Goal: Share content: Share content

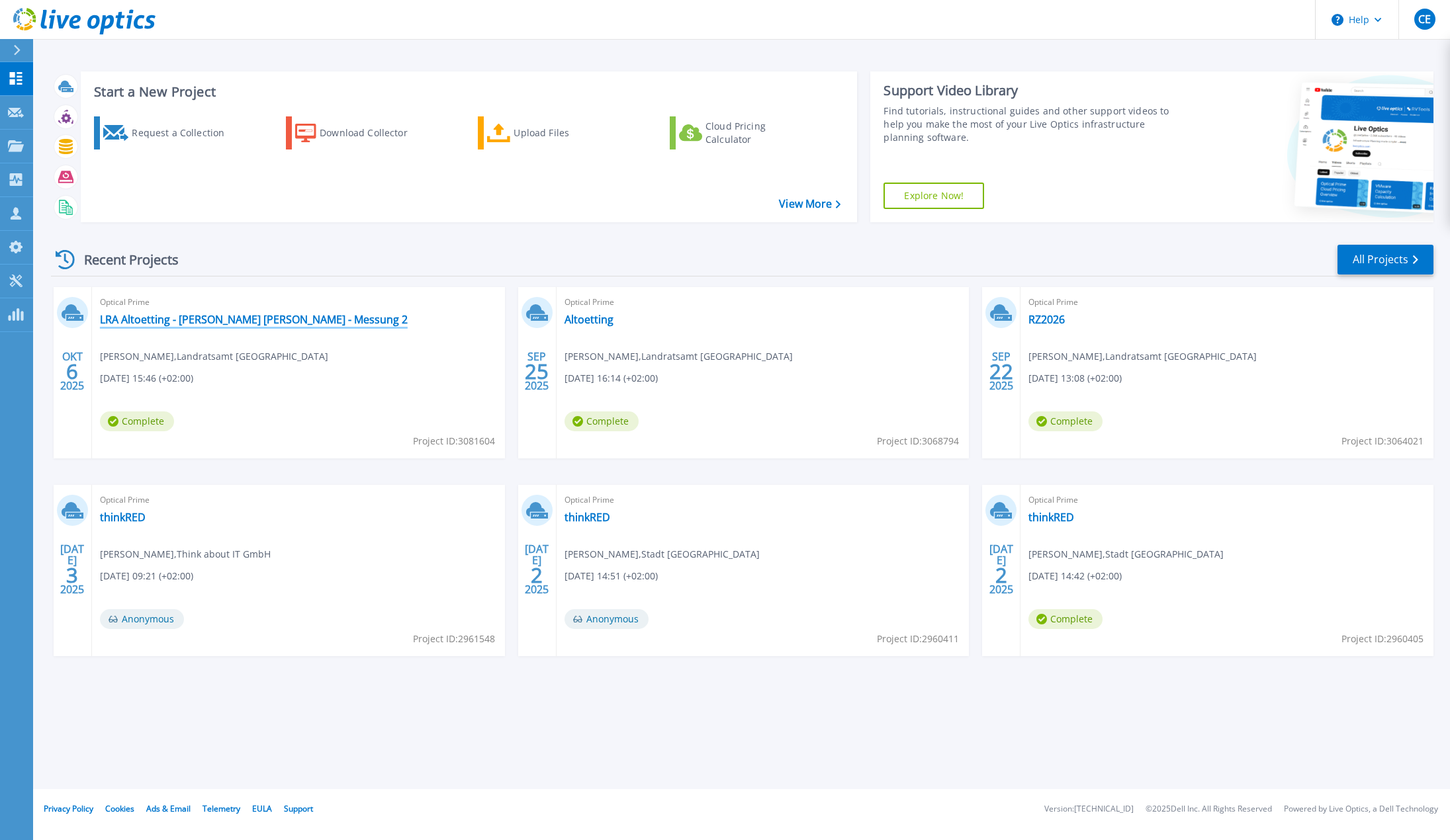
click at [279, 320] on link "LRA Altoetting - [PERSON_NAME] [PERSON_NAME] - Messung 2" at bounding box center [253, 320] width 308 height 13
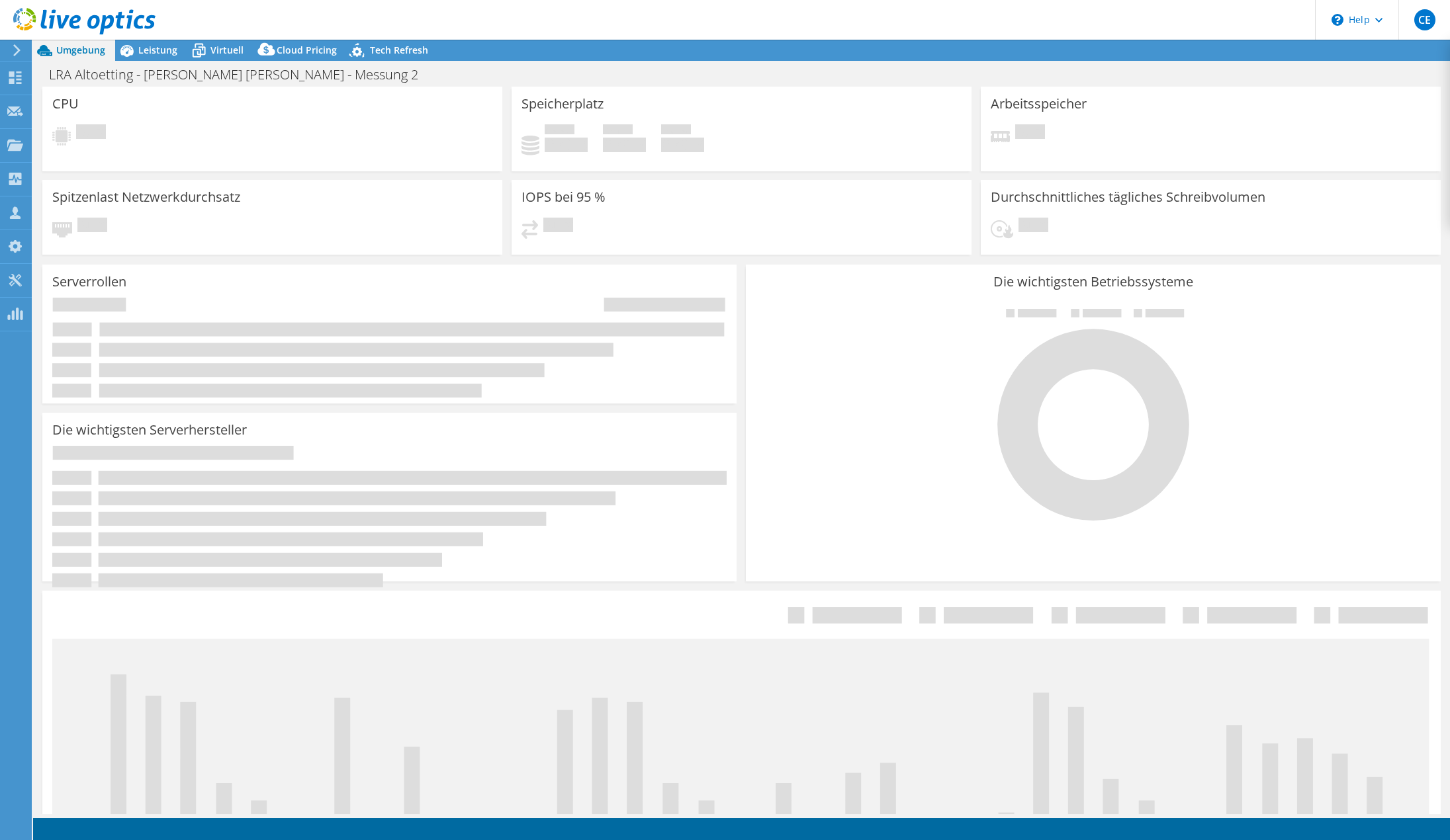
select select "USD"
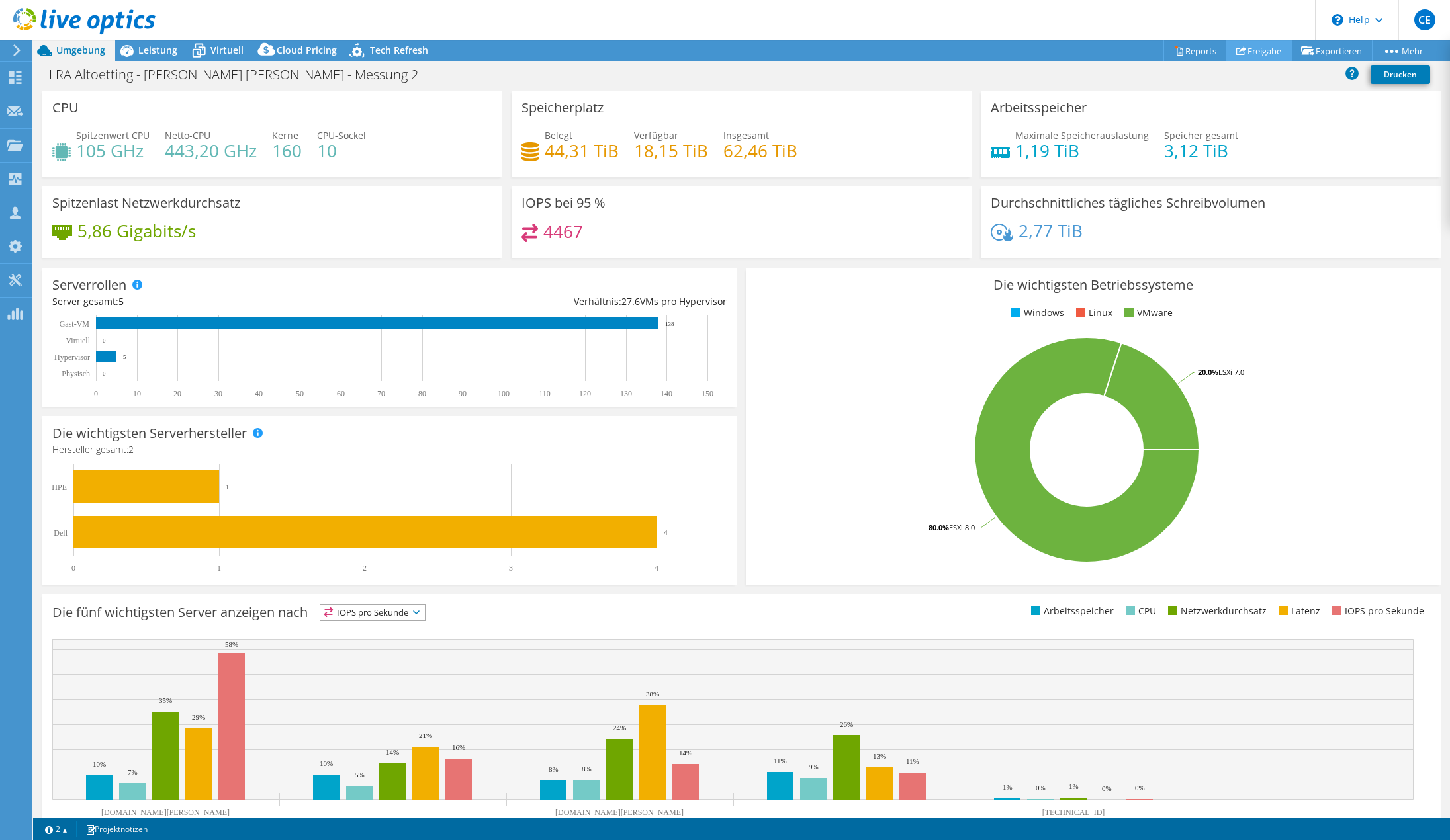
click at [1257, 52] on link "Freigabe" at bounding box center [1259, 50] width 66 height 20
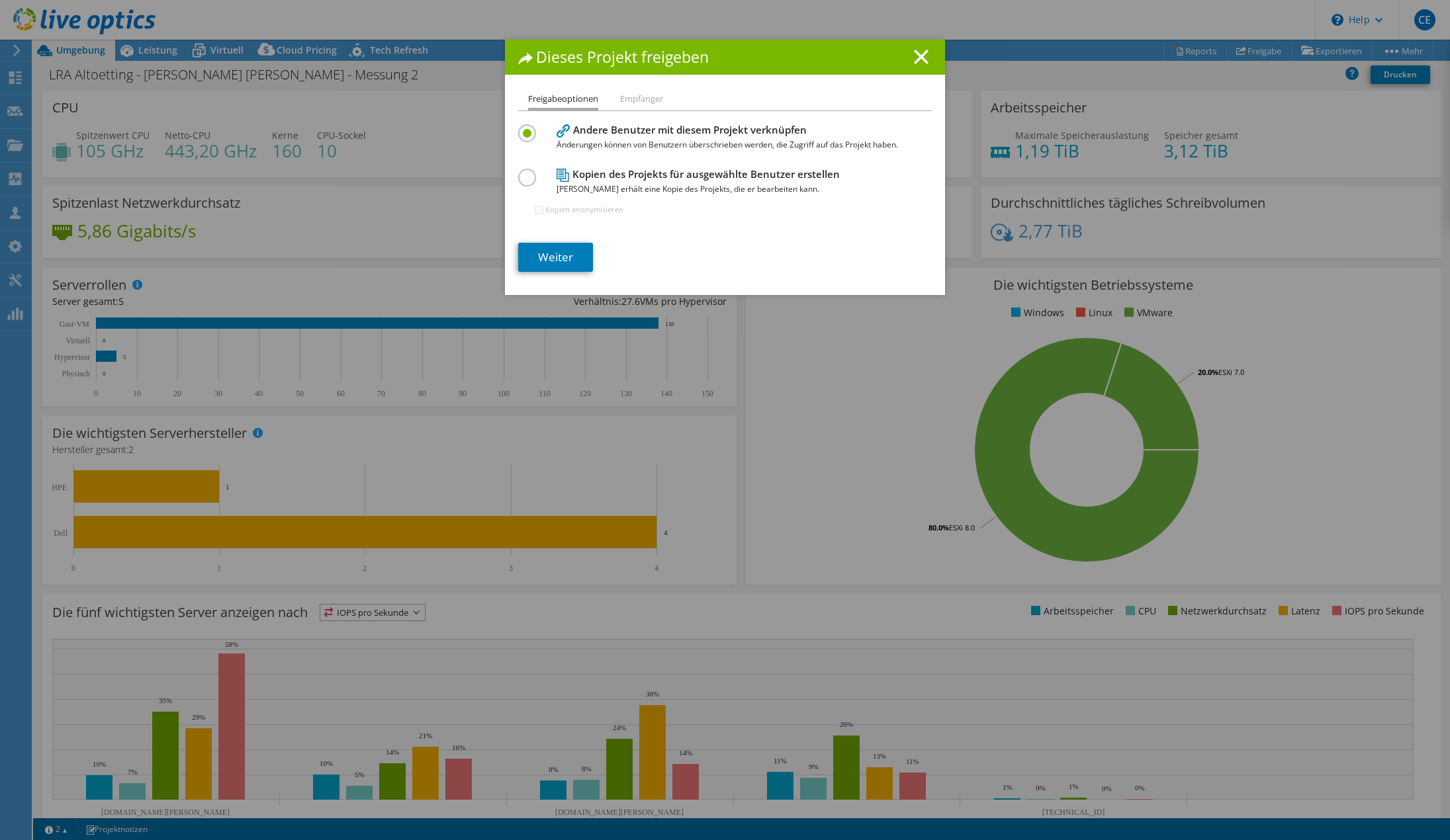
click at [645, 98] on li "Empfänger" at bounding box center [642, 100] width 43 height 17
click at [544, 257] on link "Weiter" at bounding box center [555, 257] width 75 height 29
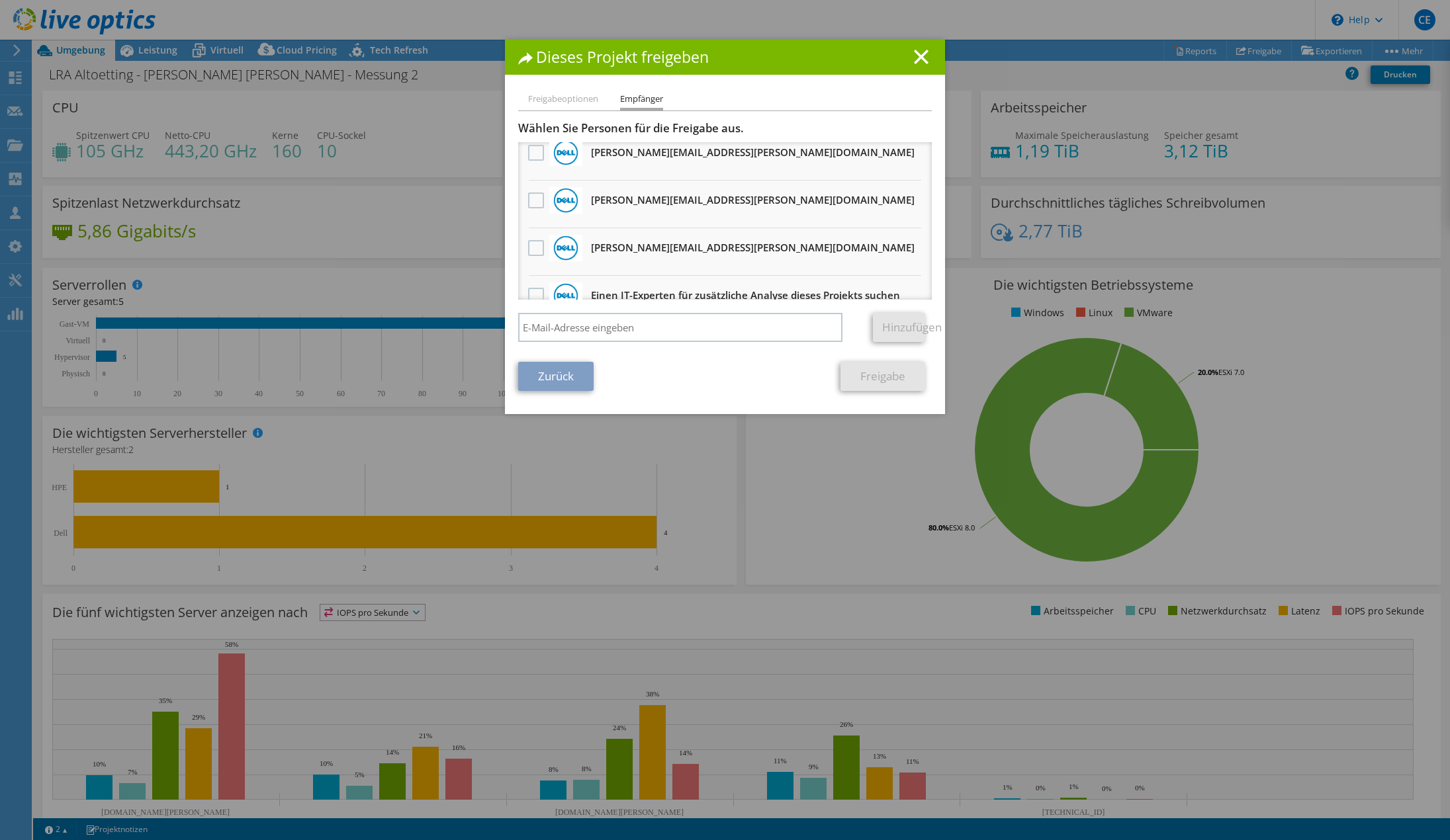
scroll to position [1462, 0]
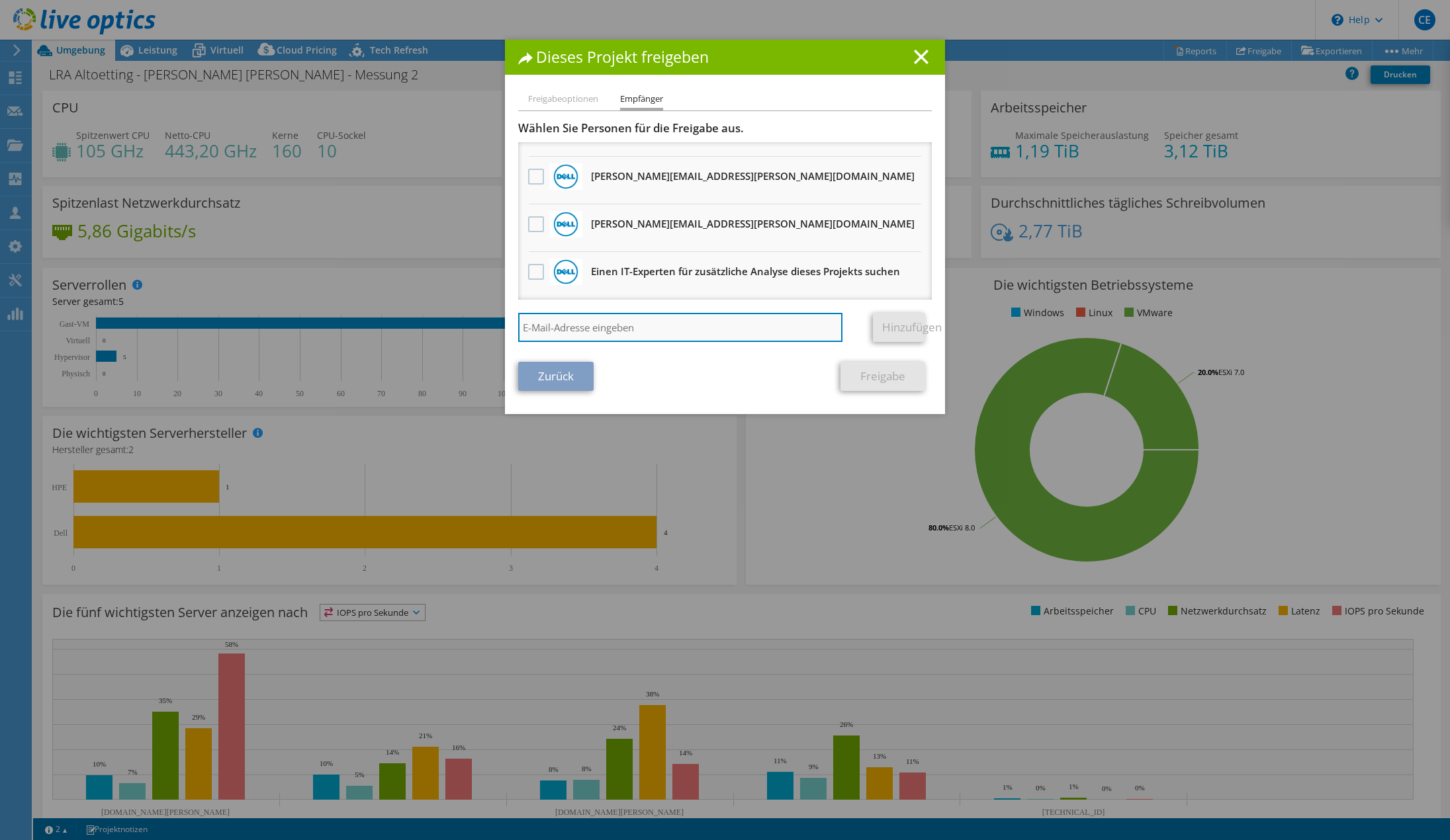
click at [621, 329] on input "search" at bounding box center [680, 328] width 324 height 29
type input "r.witzmann@dell.com"
click at [876, 319] on link "Hinzufügen" at bounding box center [899, 328] width 52 height 29
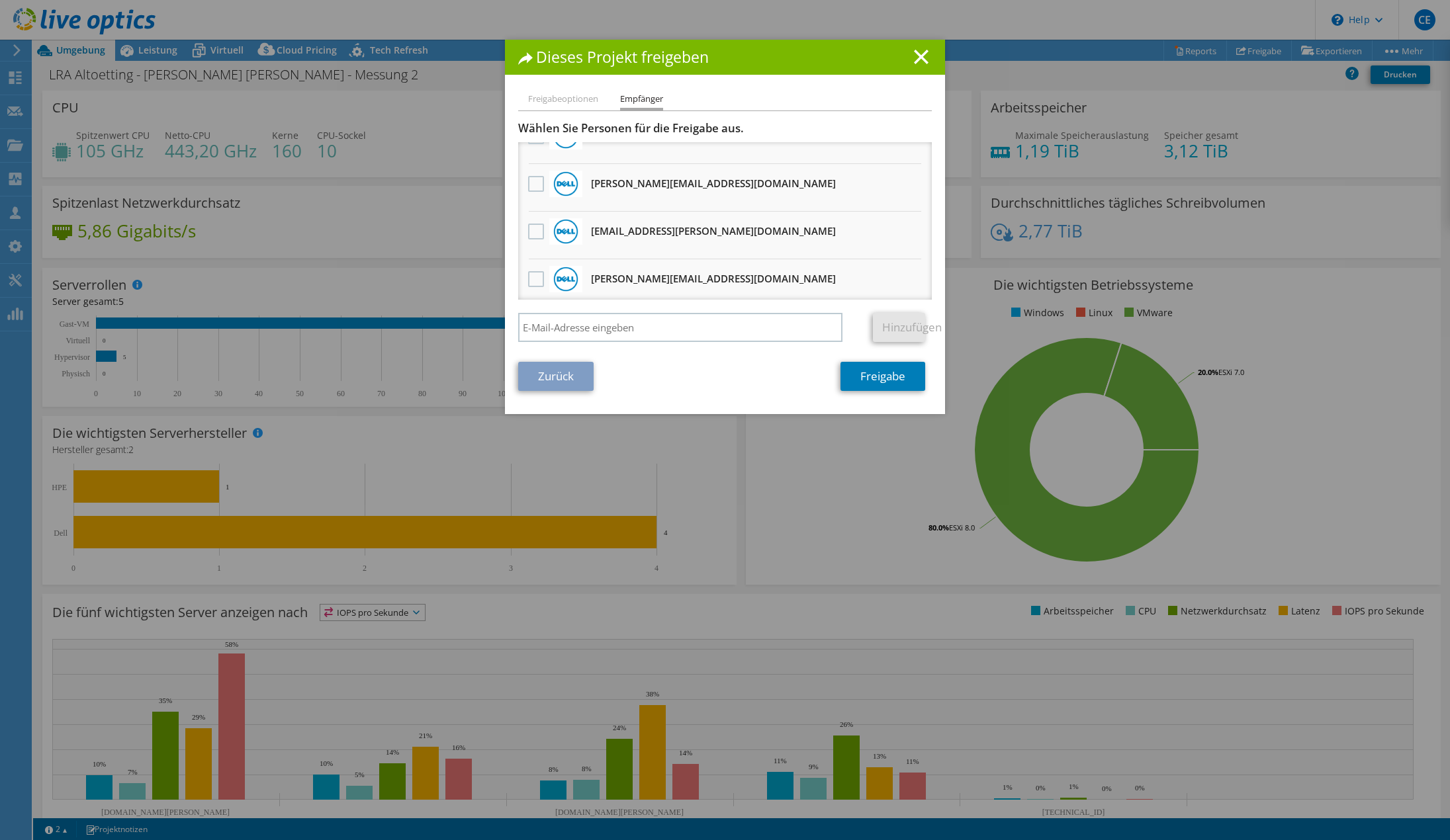
scroll to position [0, 0]
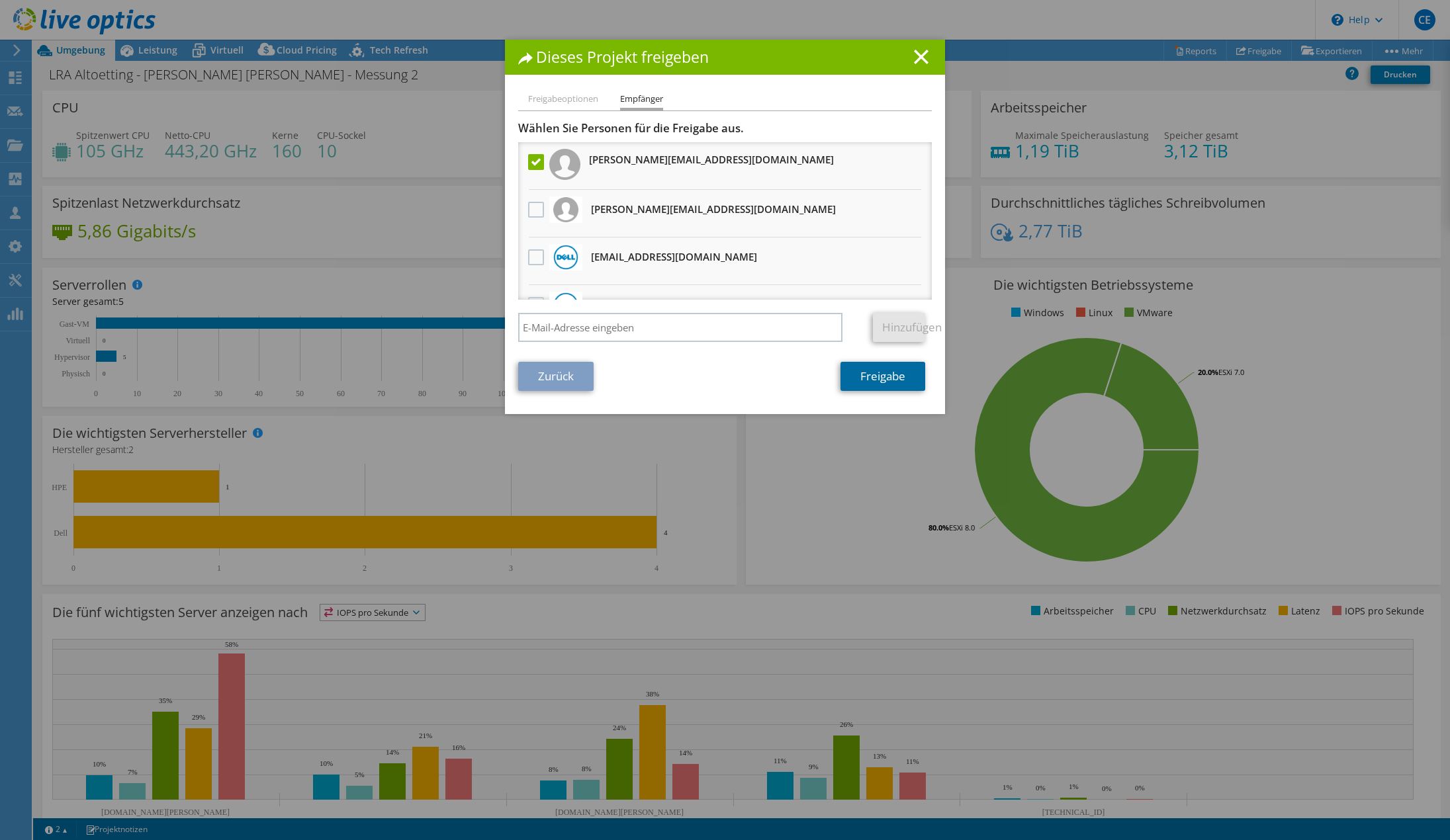
click at [885, 379] on link "Freigabe" at bounding box center [882, 377] width 84 height 29
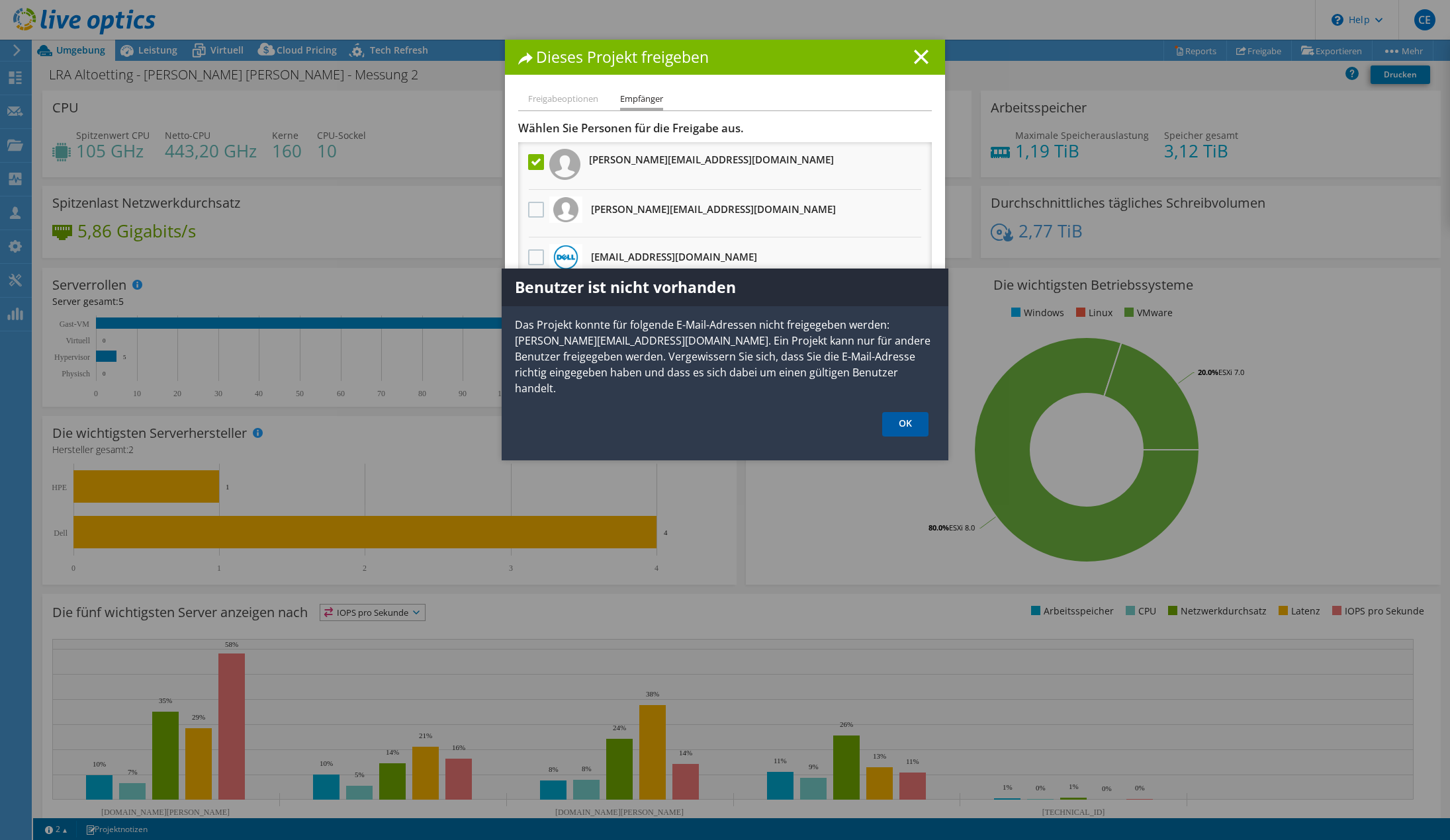
click at [911, 412] on link "OK" at bounding box center [905, 424] width 46 height 24
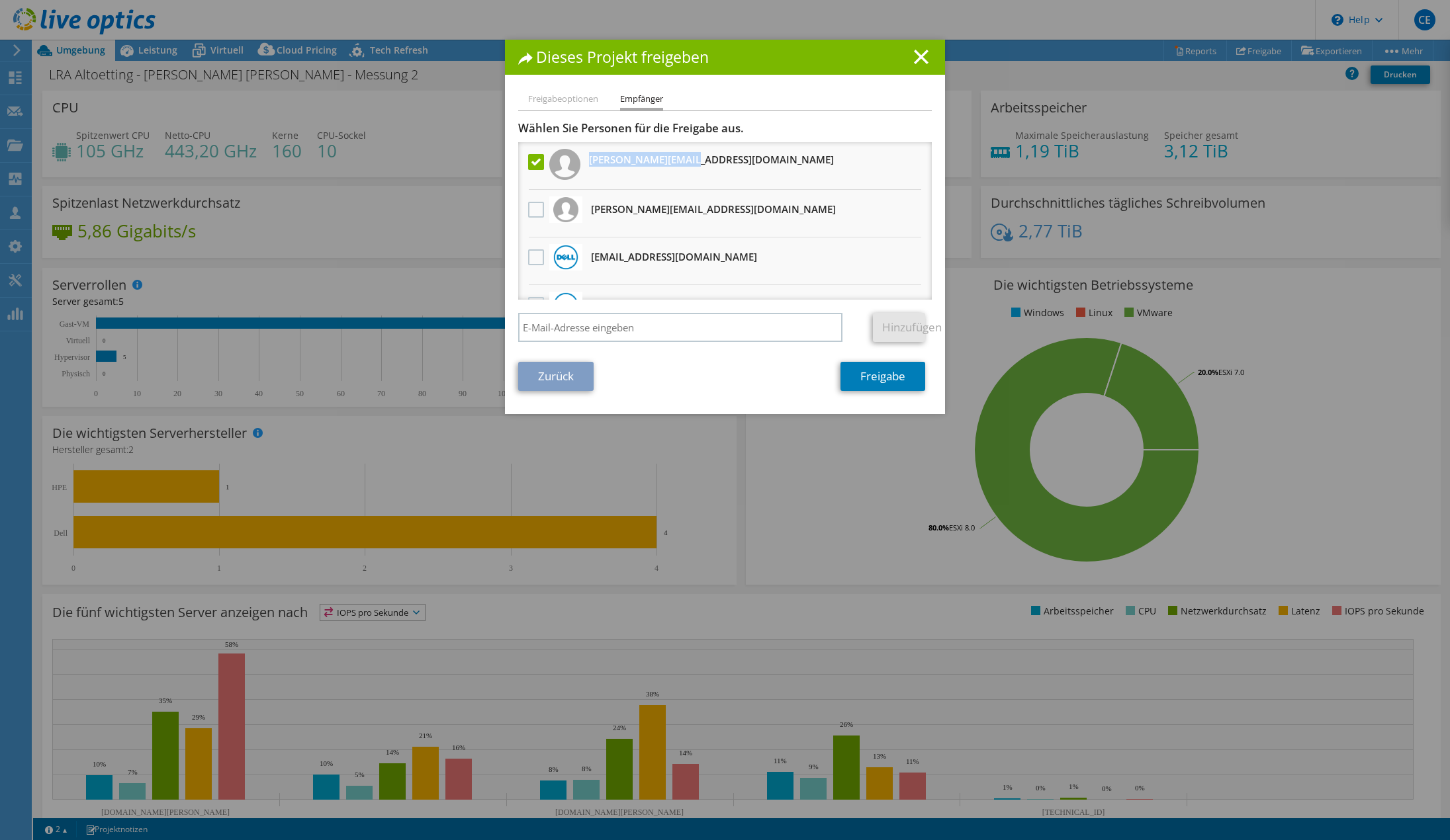
drag, startPoint x: 698, startPoint y: 151, endPoint x: 595, endPoint y: 147, distance: 103.1
click at [595, 147] on li "r.witzmann@dell.com" at bounding box center [725, 166] width 414 height 47
copy h3 "r.witzmann@dell.com"
click at [558, 96] on li "Freigabeoptionen" at bounding box center [563, 100] width 70 height 17
click at [606, 97] on ul "Freigabeoptionen Empfänger" at bounding box center [725, 101] width 414 height 20
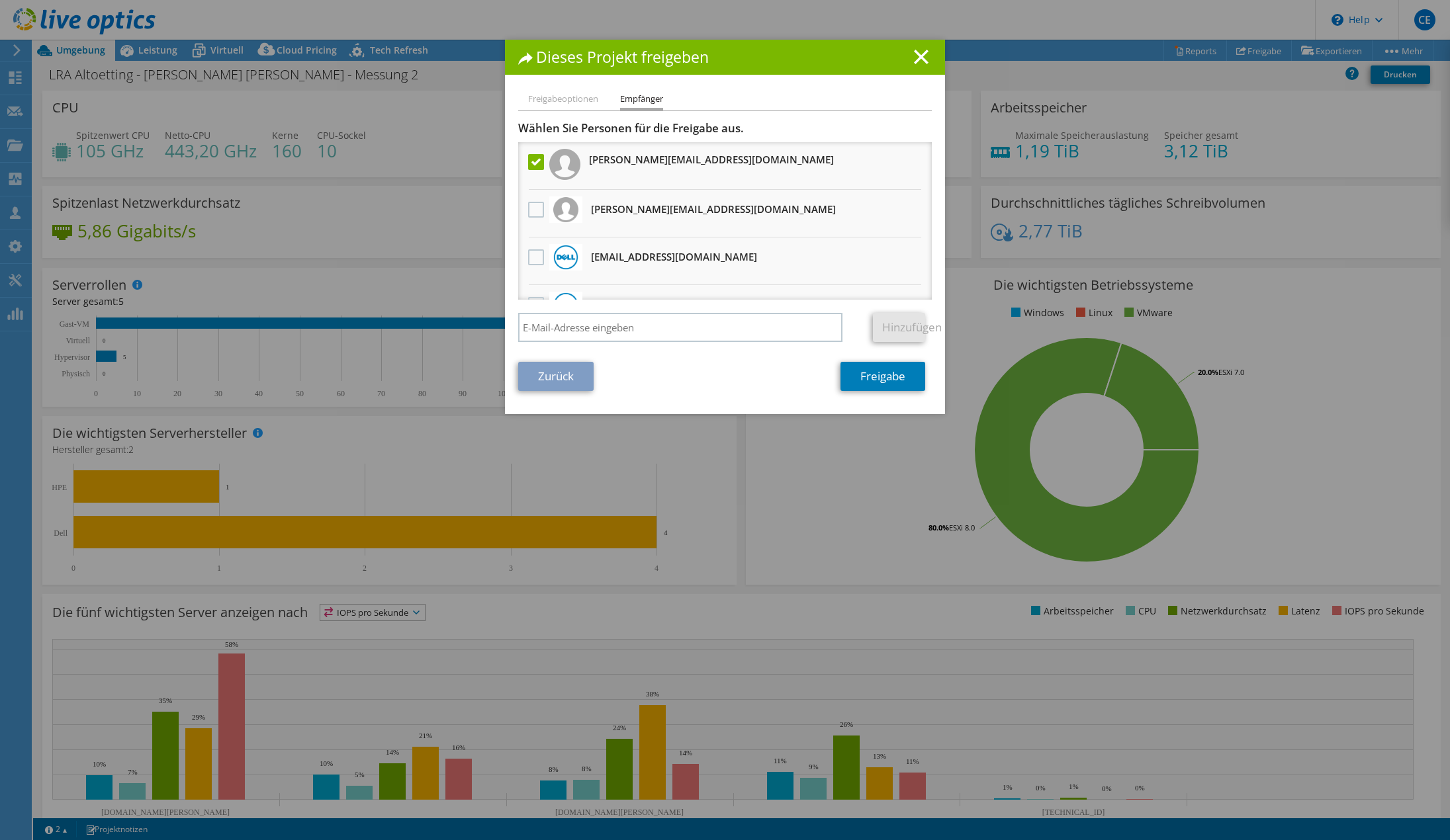
drag, startPoint x: 652, startPoint y: 105, endPoint x: 545, endPoint y: 101, distance: 107.1
click at [648, 105] on li "Empfänger" at bounding box center [642, 101] width 43 height 20
click at [545, 101] on li "Freigabeoptionen" at bounding box center [563, 100] width 70 height 17
click at [921, 59] on icon at bounding box center [921, 57] width 15 height 15
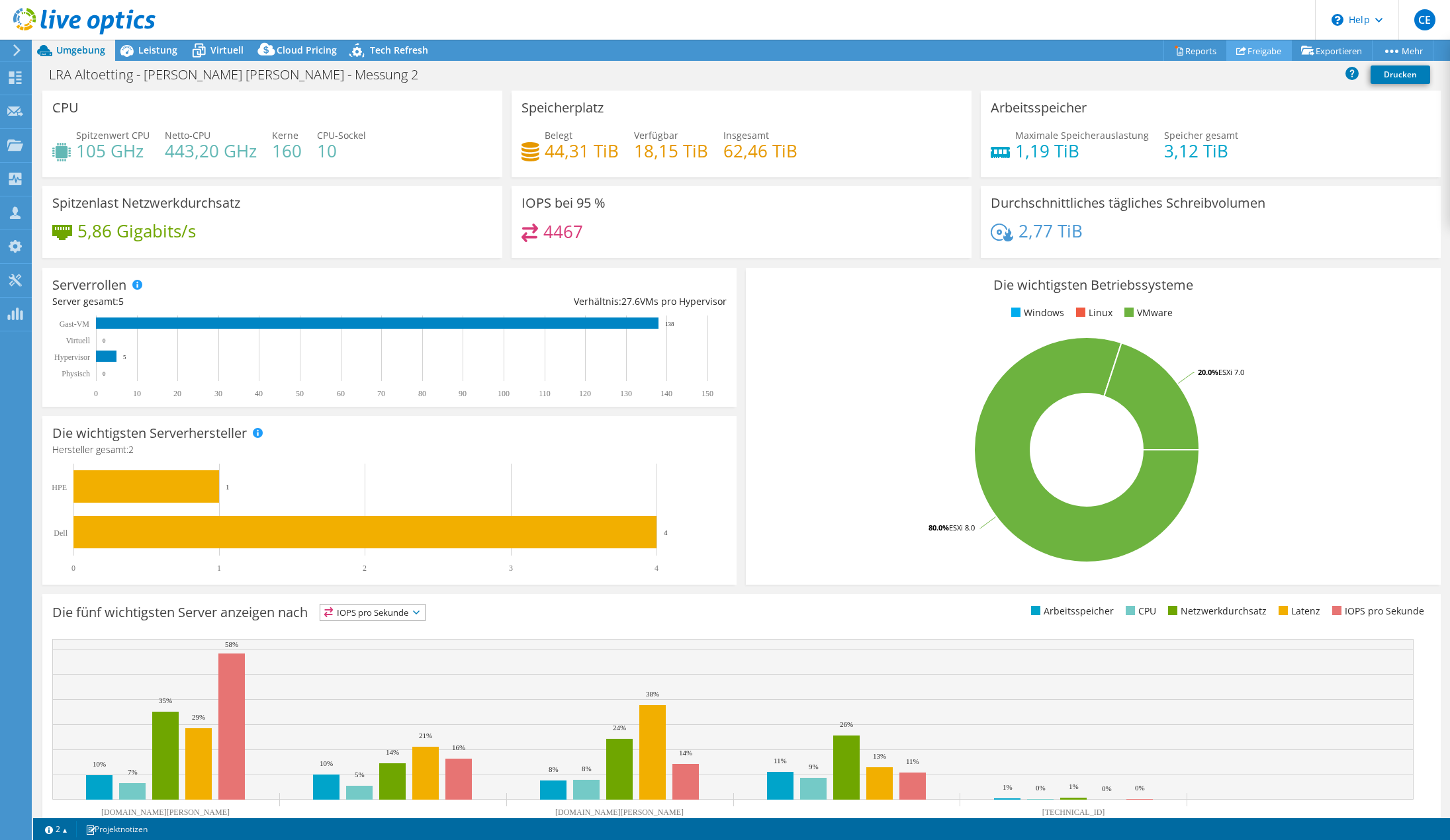
click at [1267, 50] on link "Freigabe" at bounding box center [1259, 50] width 66 height 20
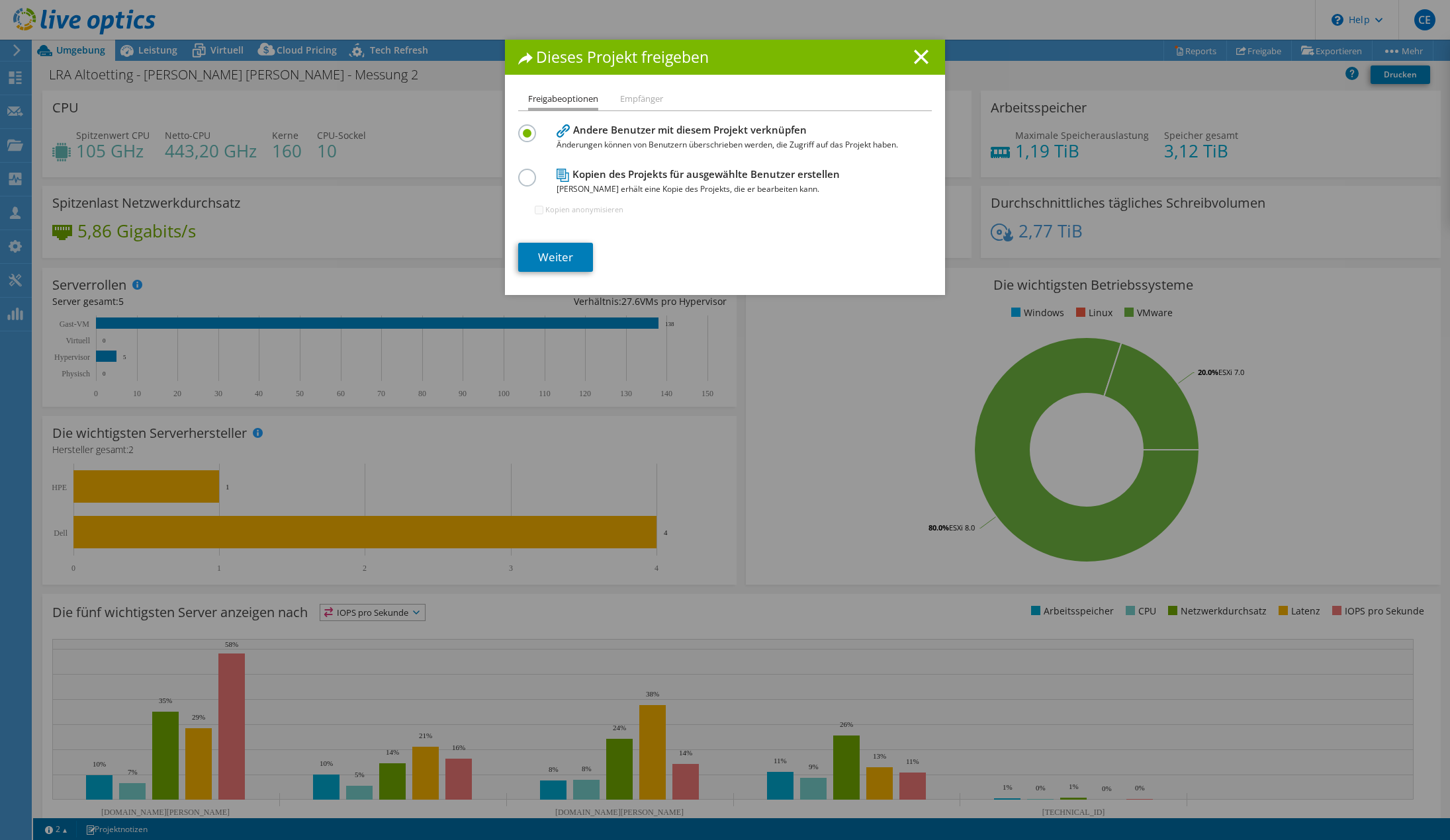
click at [521, 172] on label at bounding box center [530, 170] width 23 height 3
click at [0, 0] on input "radio" at bounding box center [0, 0] width 0 height 0
click at [538, 251] on link "Weiter" at bounding box center [555, 257] width 75 height 29
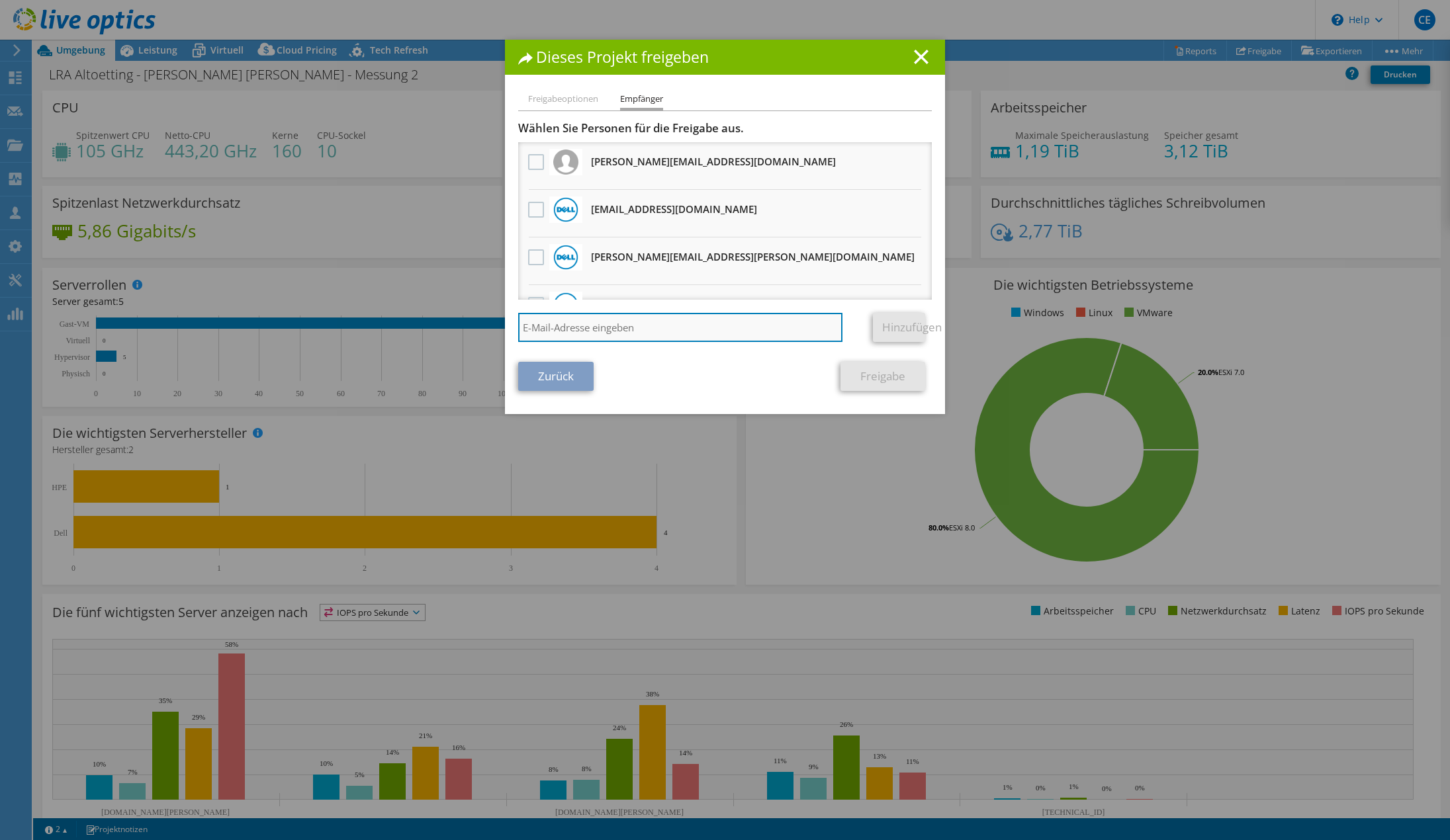
click at [614, 319] on input "search" at bounding box center [680, 328] width 324 height 29
click at [583, 93] on li "Freigabeoptionen" at bounding box center [563, 100] width 70 height 17
click at [592, 93] on li "Freigabeoptionen" at bounding box center [563, 100] width 70 height 17
click at [682, 327] on input "search" at bounding box center [680, 328] width 324 height 29
paste input "r.witzmann@dell.com"
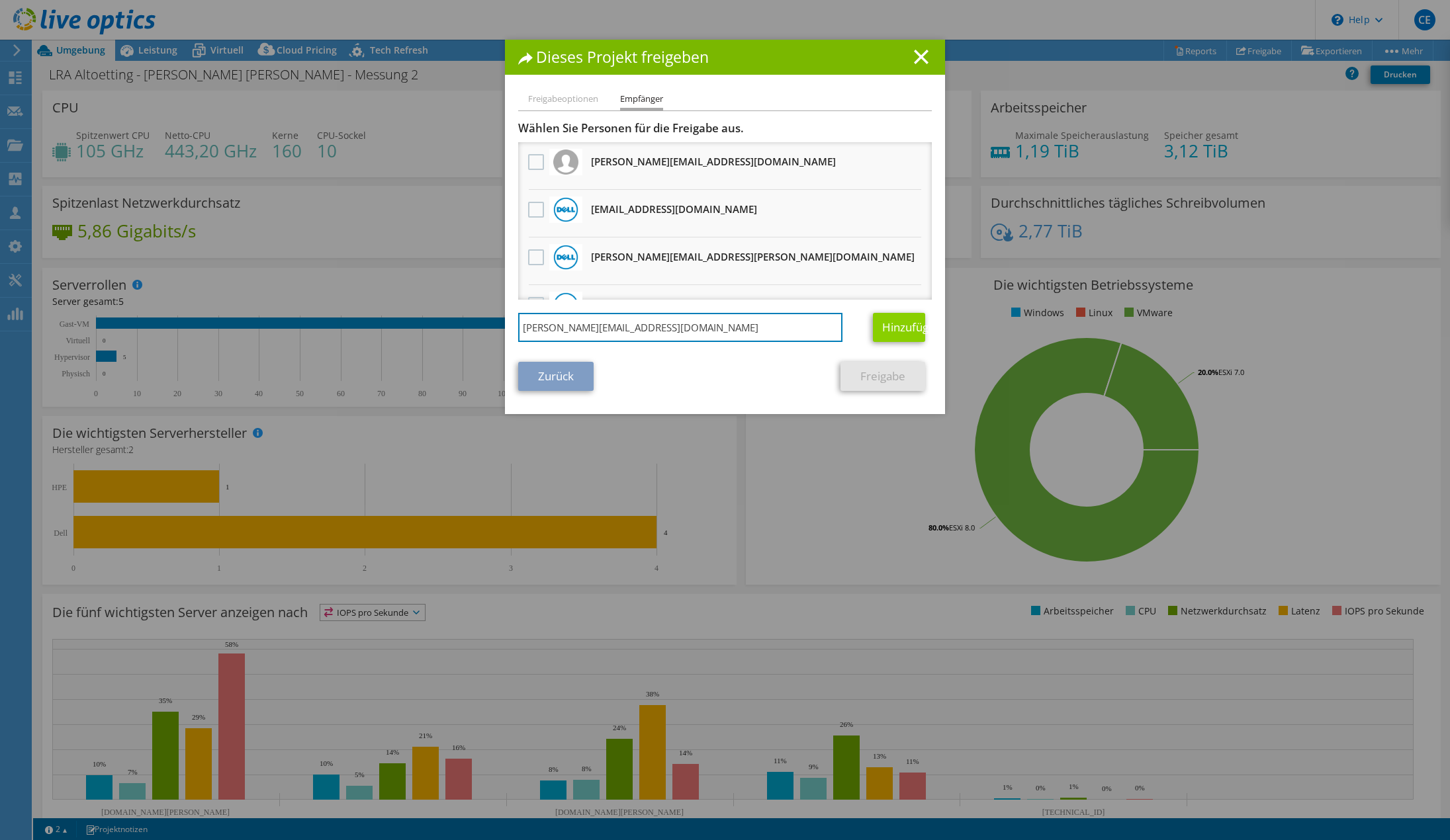
type input "r.witzmann@dell.com"
click at [886, 322] on link "Hinzufügen" at bounding box center [899, 328] width 52 height 29
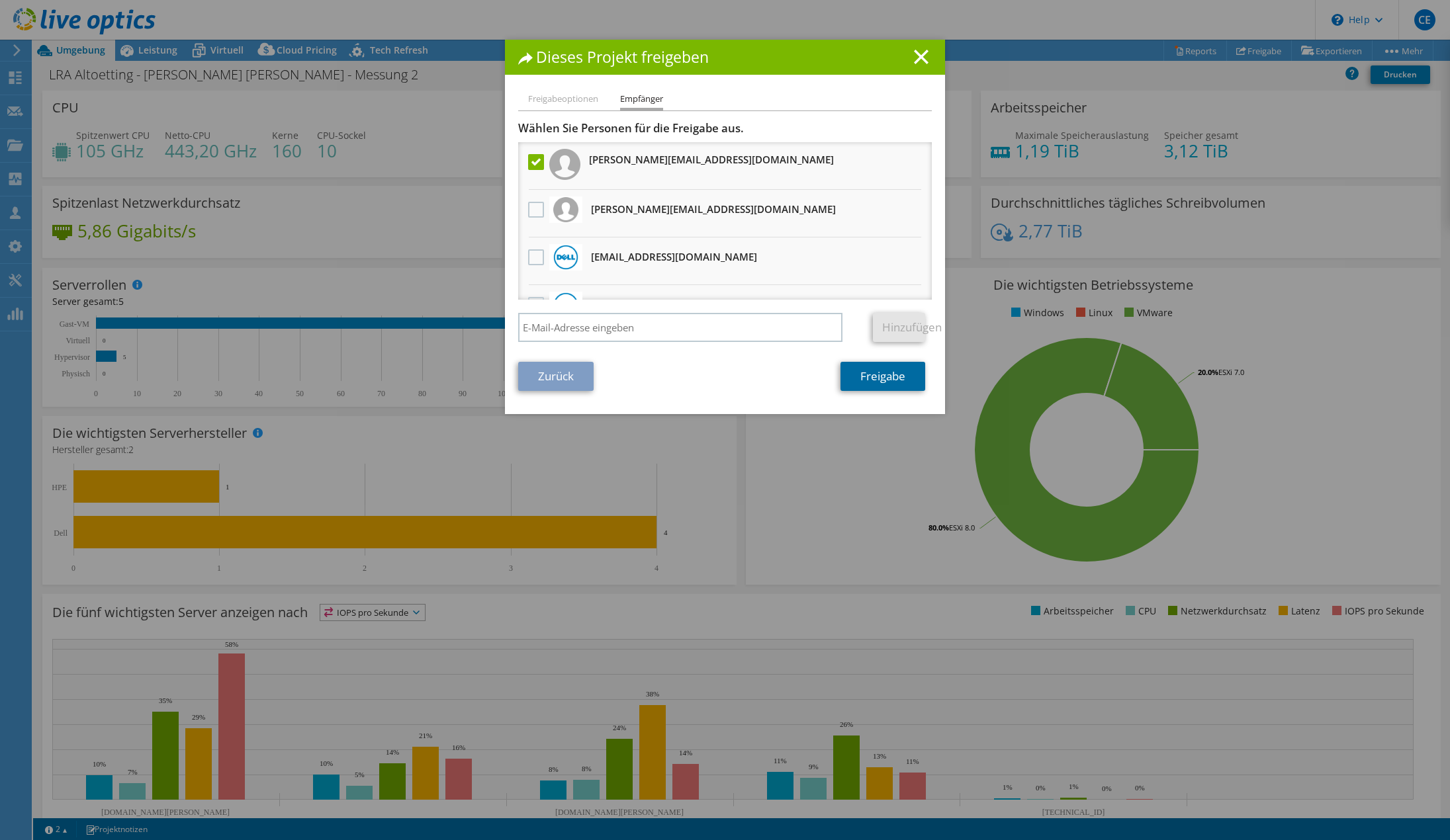
click at [881, 372] on link "Freigabe" at bounding box center [882, 377] width 84 height 29
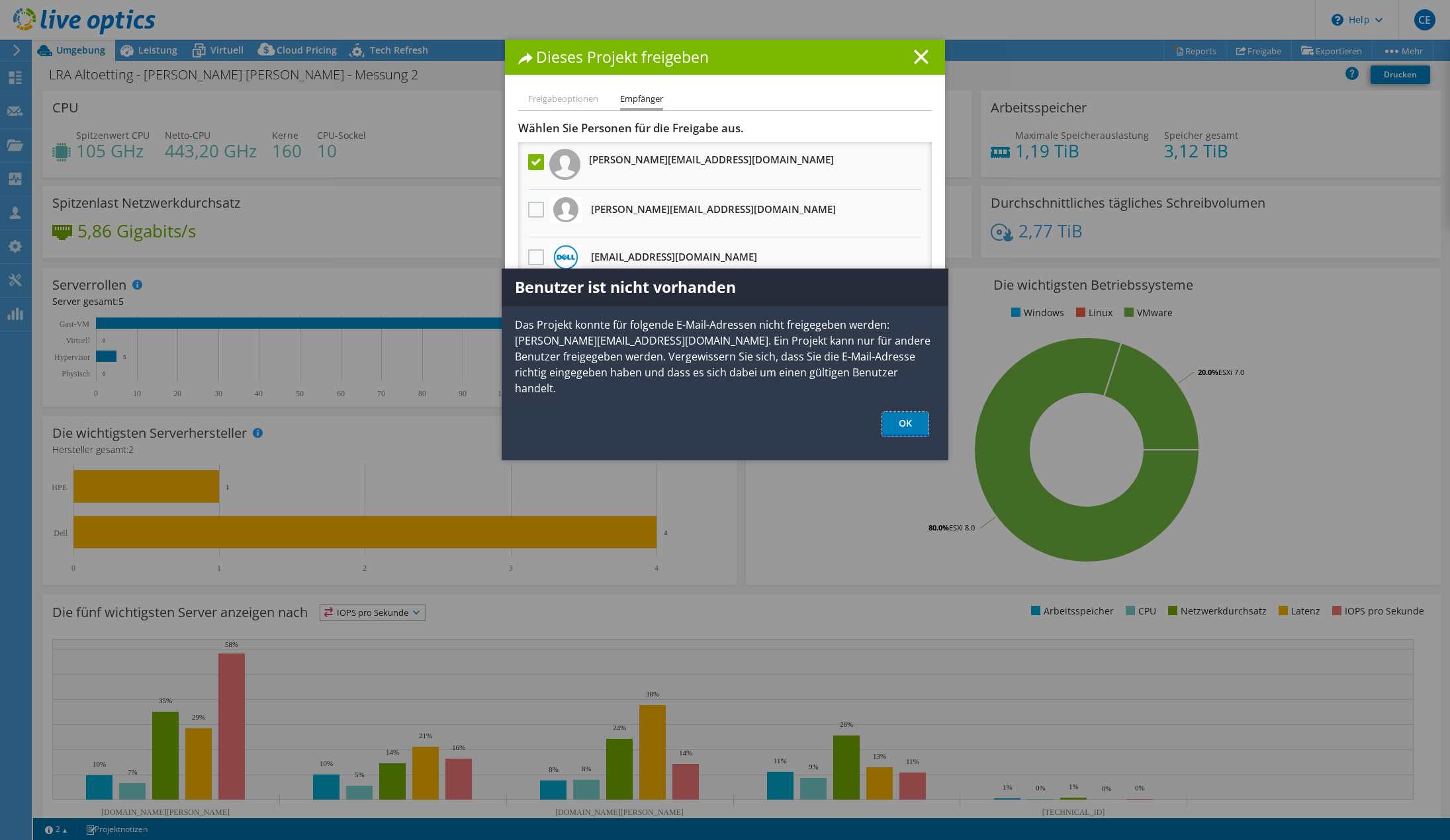
click at [902, 416] on link "OK" at bounding box center [905, 424] width 46 height 24
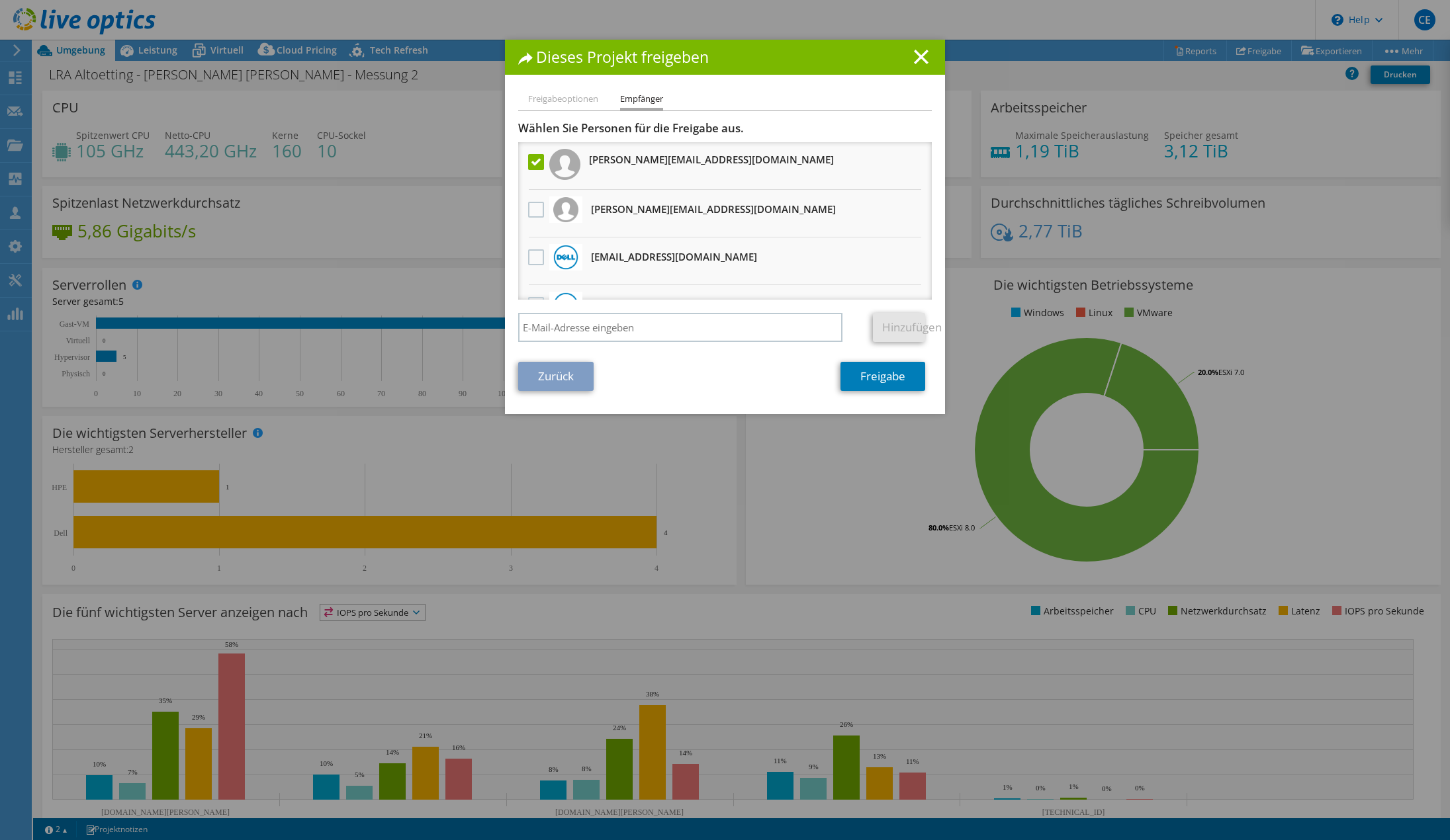
click at [531, 160] on label at bounding box center [538, 162] width 20 height 16
click at [0, 0] on input "checkbox" at bounding box center [0, 0] width 0 height 0
click at [914, 57] on icon at bounding box center [921, 57] width 15 height 15
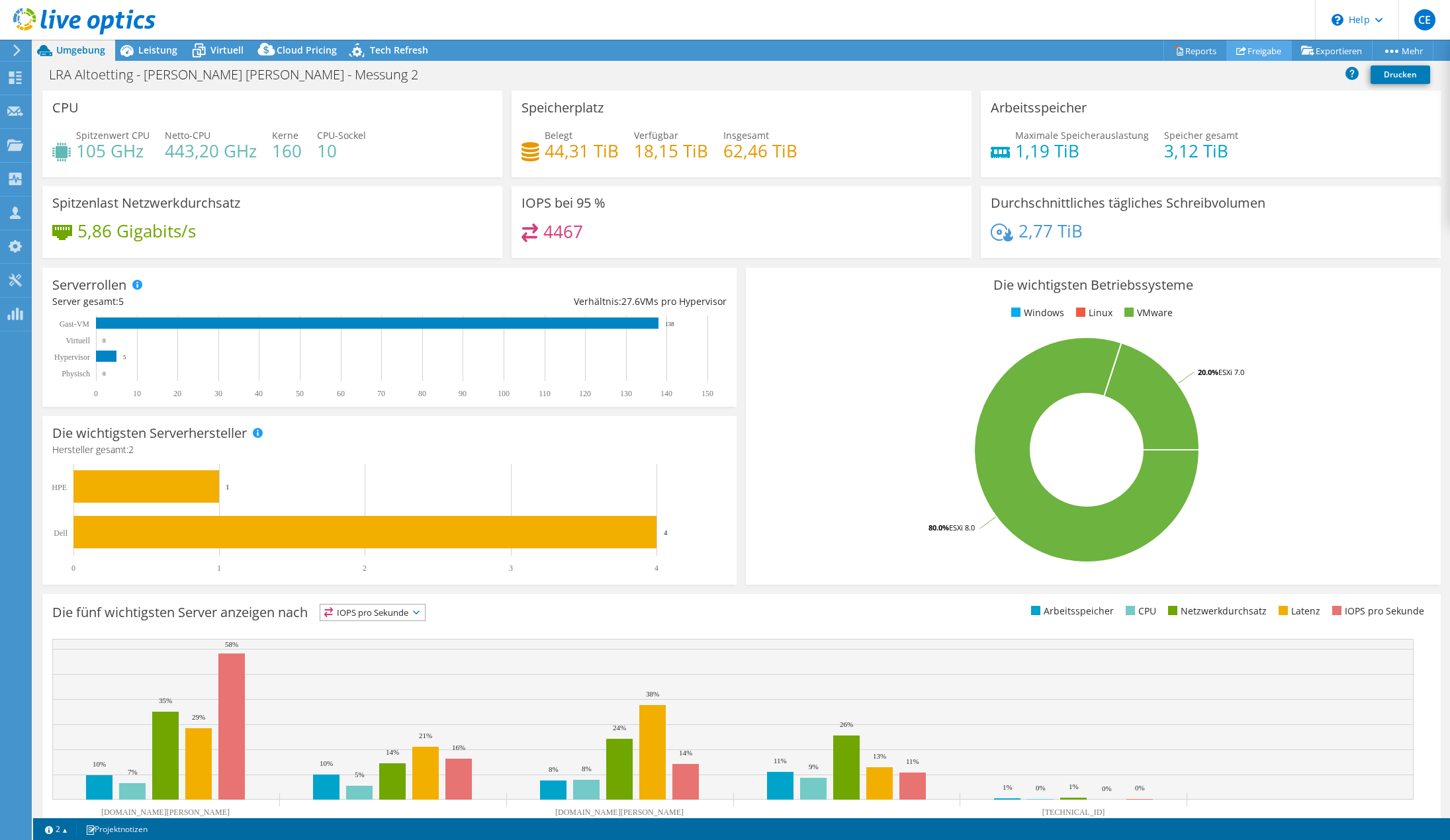
click at [1256, 49] on link "Freigabe" at bounding box center [1259, 50] width 66 height 20
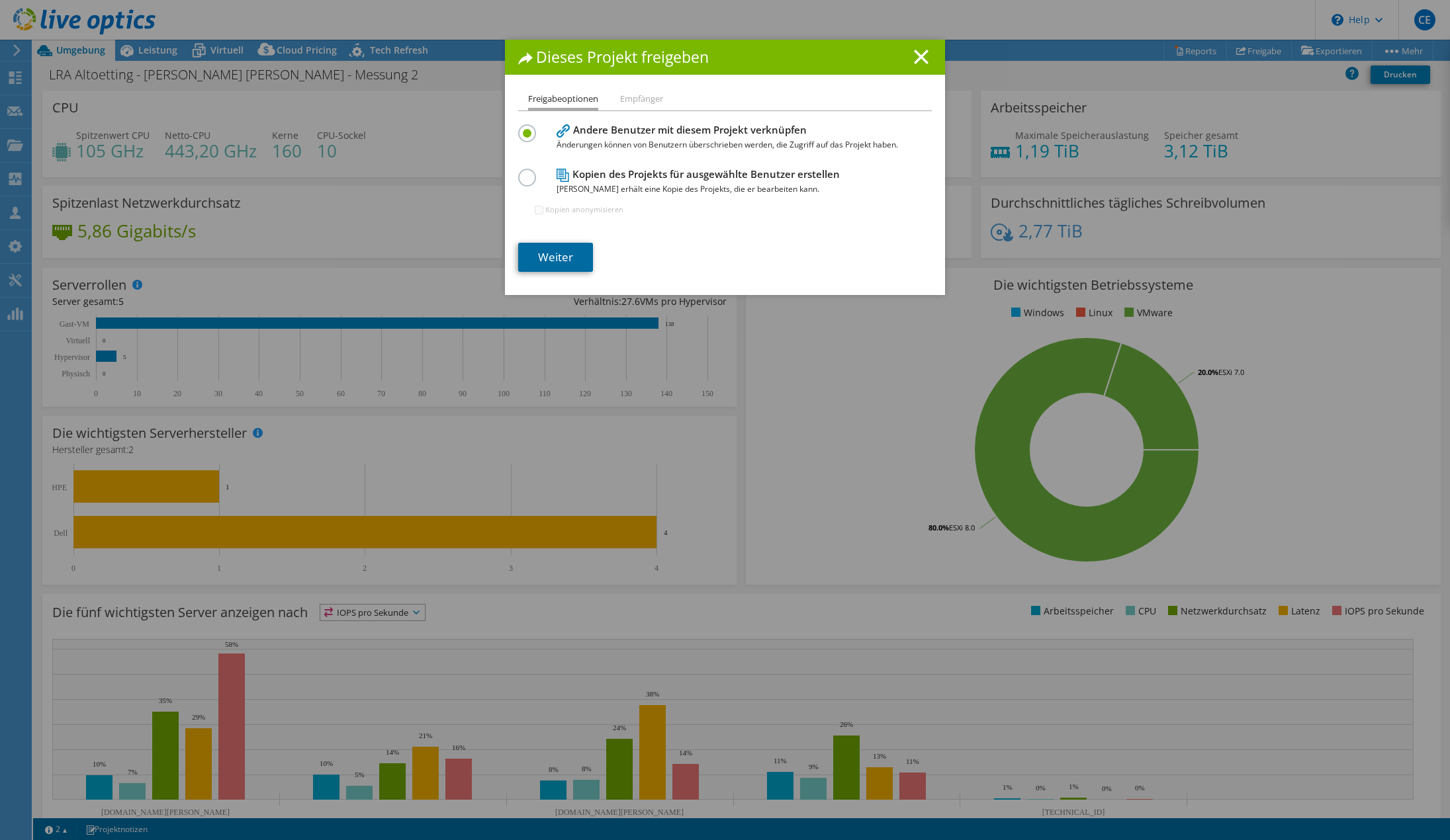
click at [547, 248] on link "Weiter" at bounding box center [555, 257] width 75 height 29
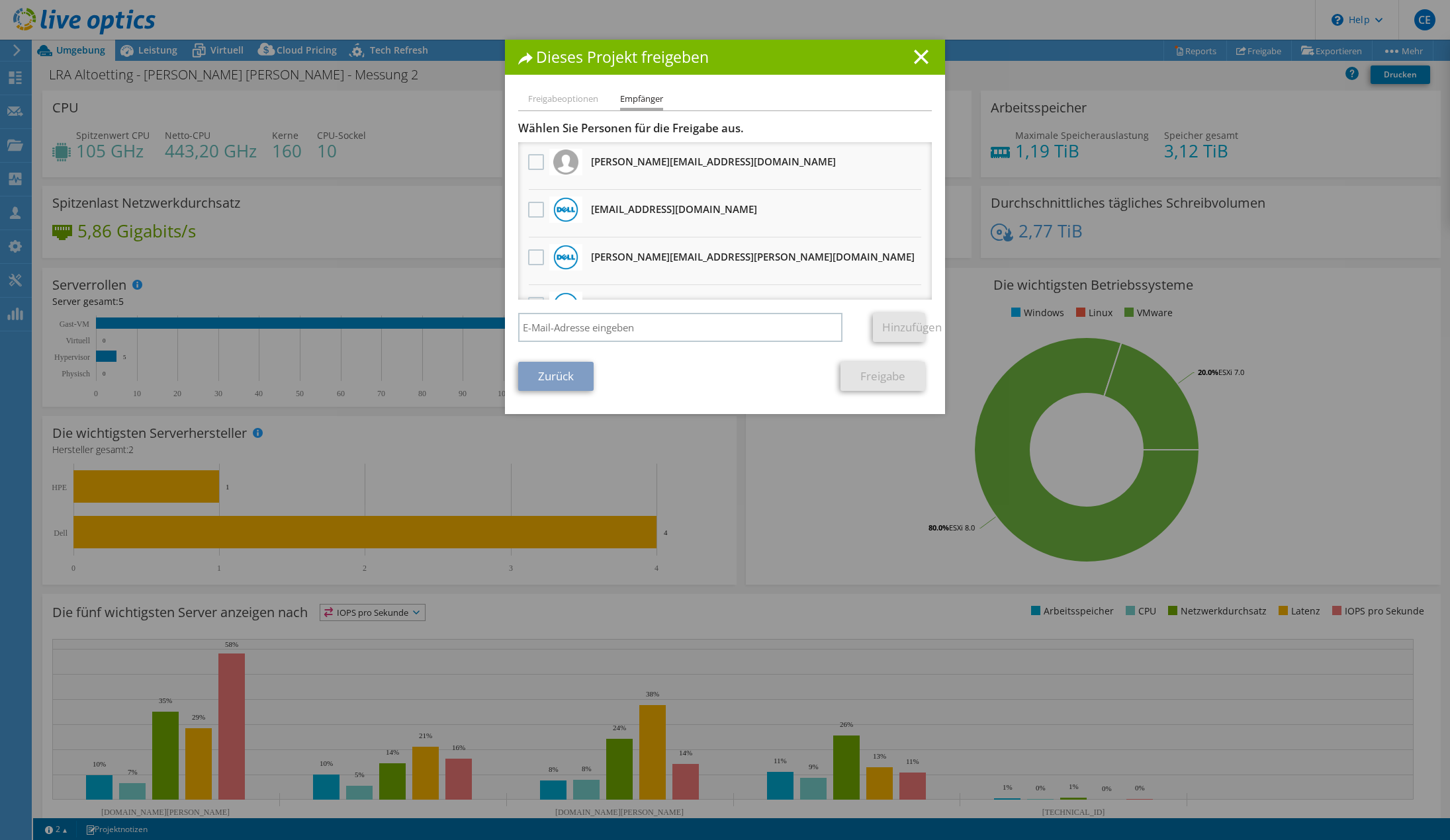
click at [614, 310] on div "Wählen Sie Personen für die Freigabe aus. Alle Projektkopien werden anonym sein…" at bounding box center [725, 235] width 414 height 227
click at [614, 318] on input "search" at bounding box center [680, 328] width 324 height 29
paste input "r.witzmann@dell.com"
drag, startPoint x: 596, startPoint y: 330, endPoint x: 579, endPoint y: 325, distance: 17.7
click at [579, 325] on input "r.witzmann@dell.com" at bounding box center [680, 328] width 324 height 29
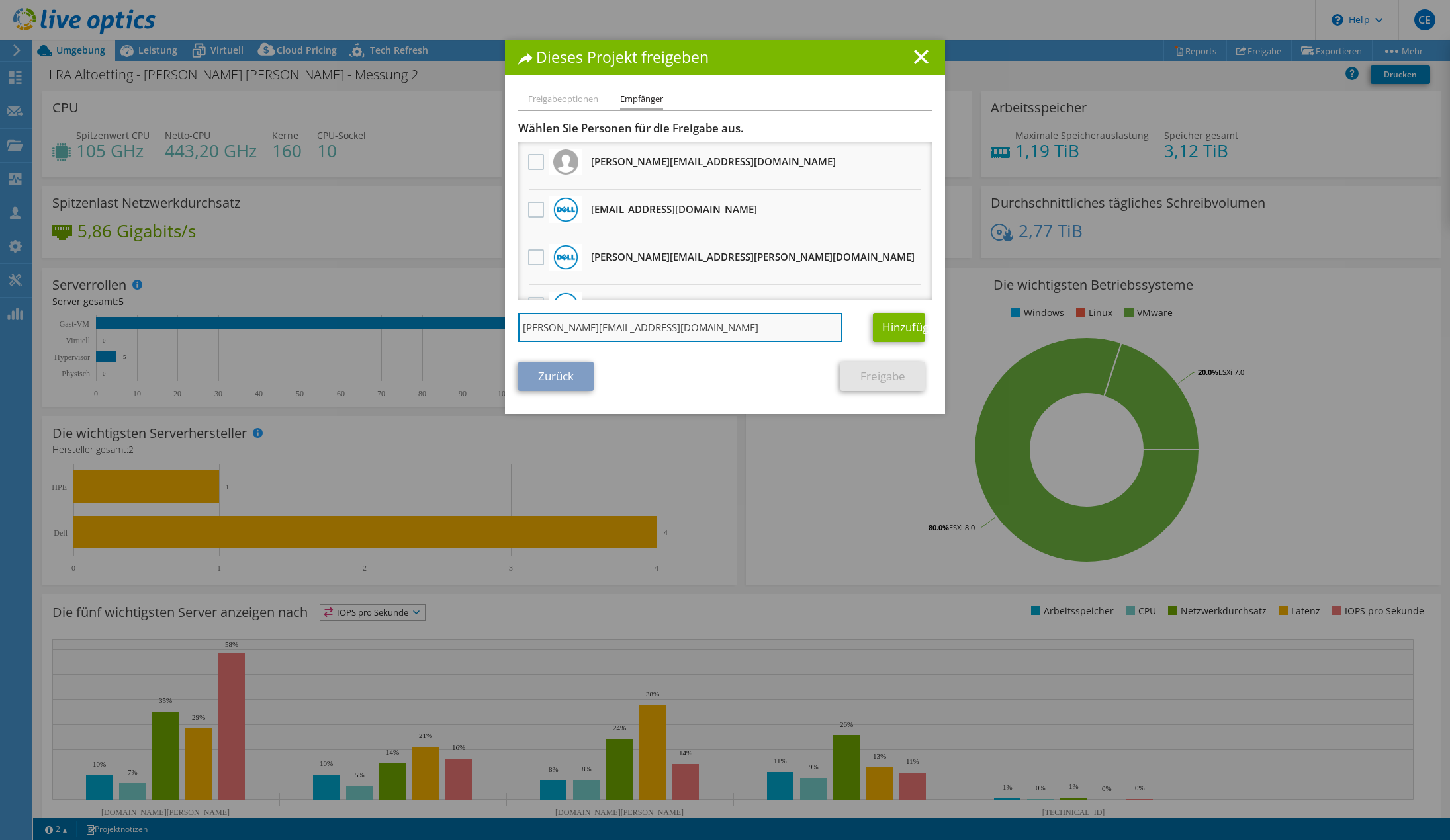
drag, startPoint x: 619, startPoint y: 329, endPoint x: 643, endPoint y: 333, distance: 24.3
click at [643, 333] on input "r.witzmann@thinkred.com" at bounding box center [680, 328] width 324 height 29
type input "r.witzmann@thinkred.de"
drag, startPoint x: 896, startPoint y: 322, endPoint x: 895, endPoint y: 328, distance: 6.1
click at [896, 322] on link "Hinzufügen" at bounding box center [899, 328] width 52 height 29
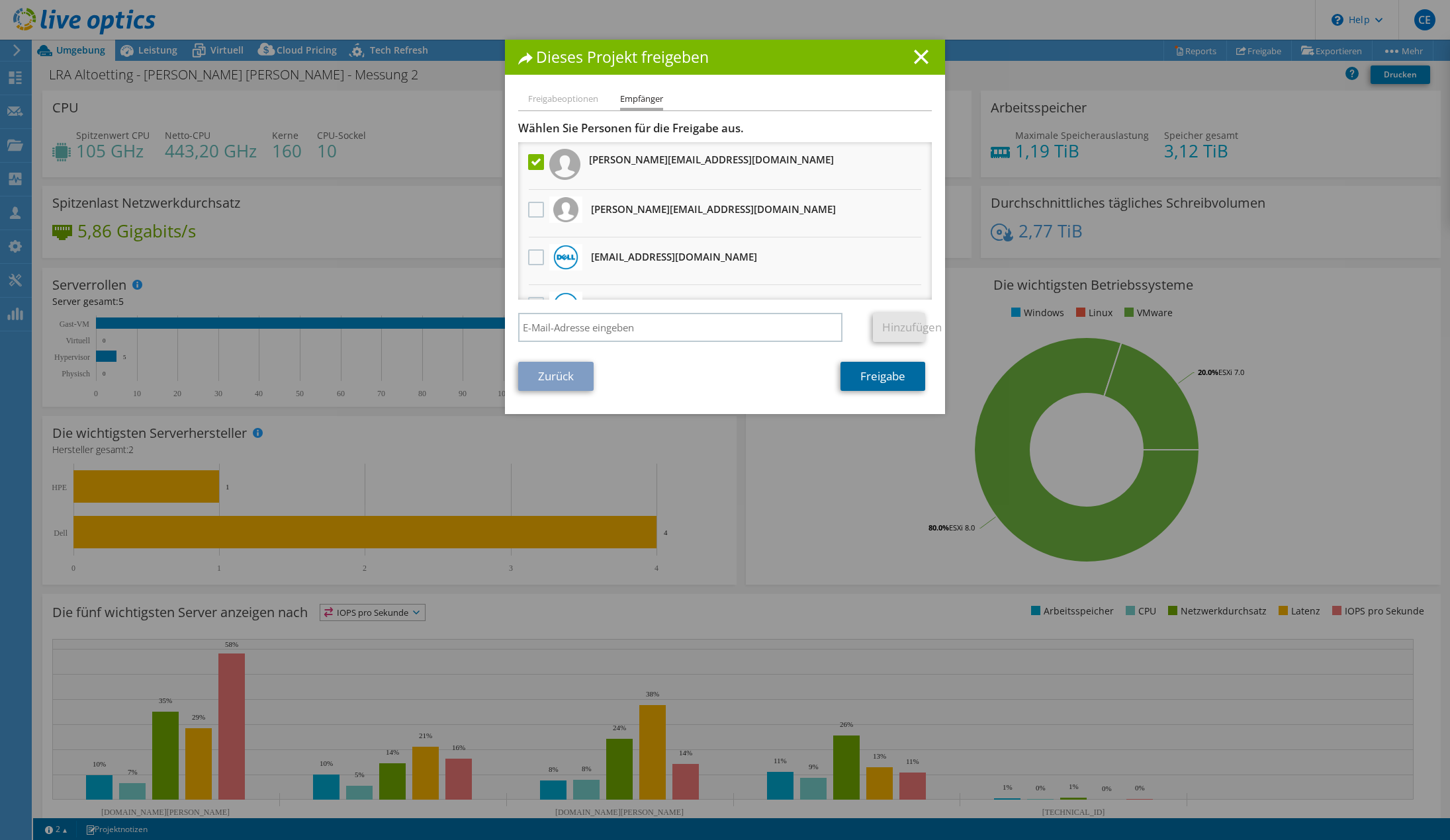
click at [895, 374] on link "Freigabe" at bounding box center [882, 377] width 84 height 29
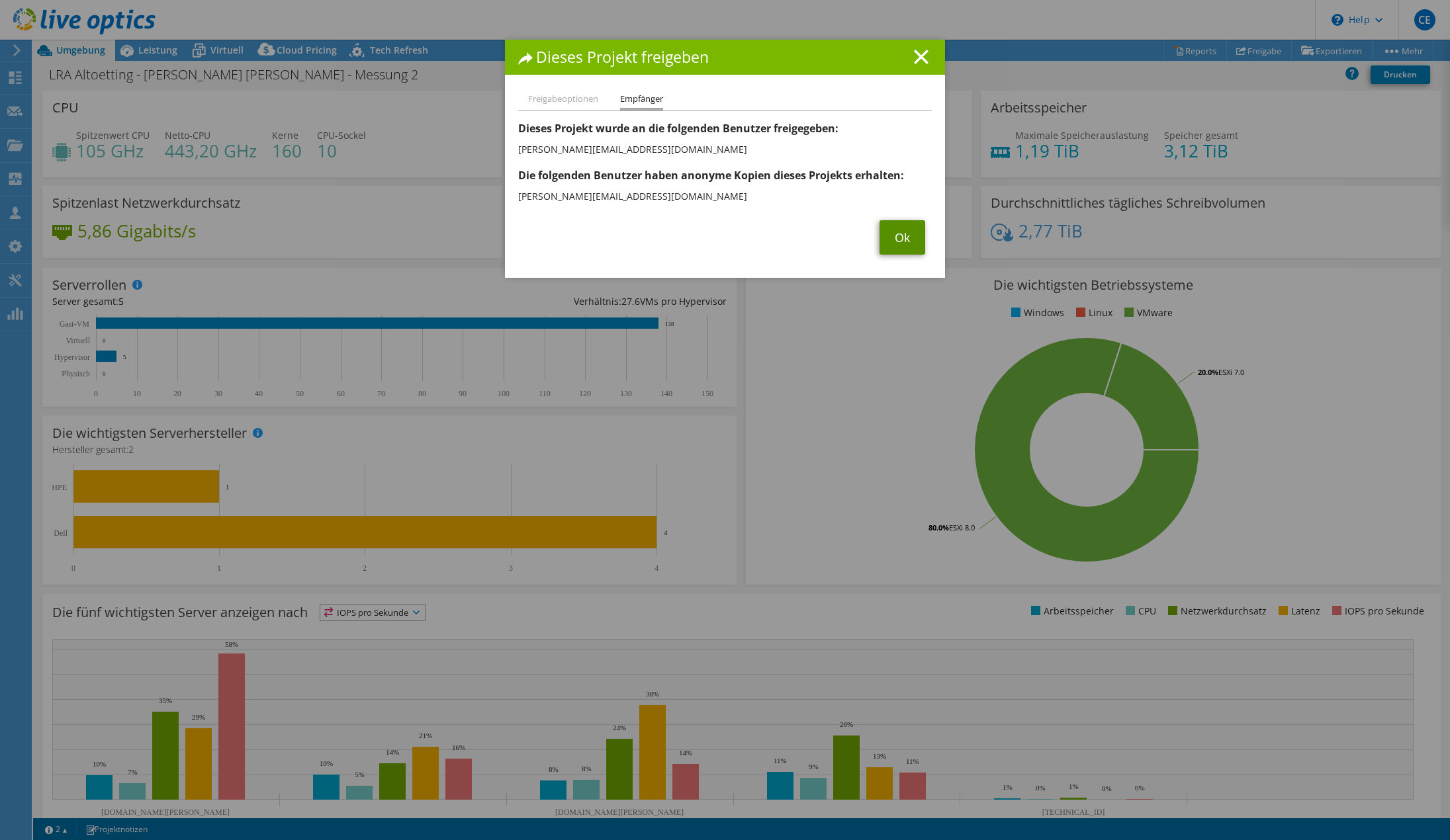
click at [902, 234] on link "Ok" at bounding box center [902, 237] width 45 height 34
